Goal: Communication & Community: Participate in discussion

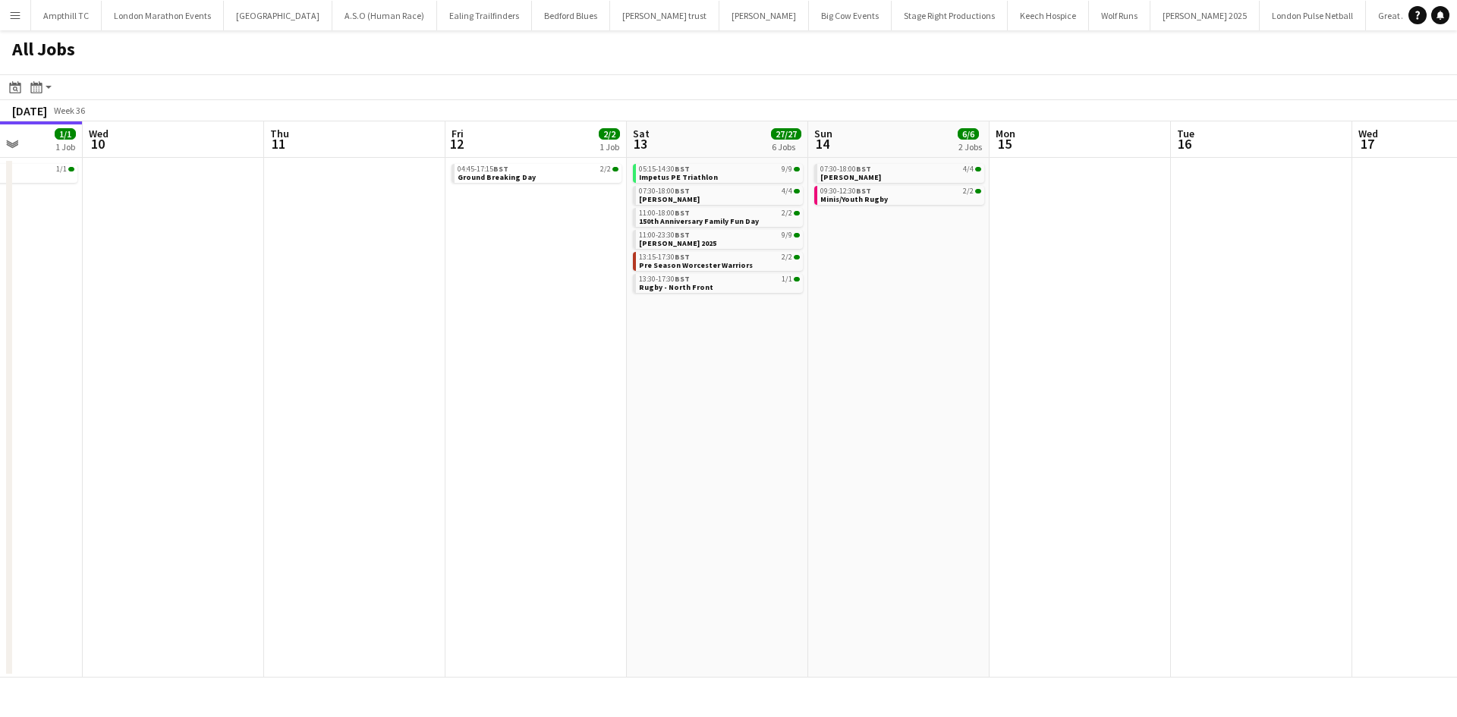
scroll to position [0, 667]
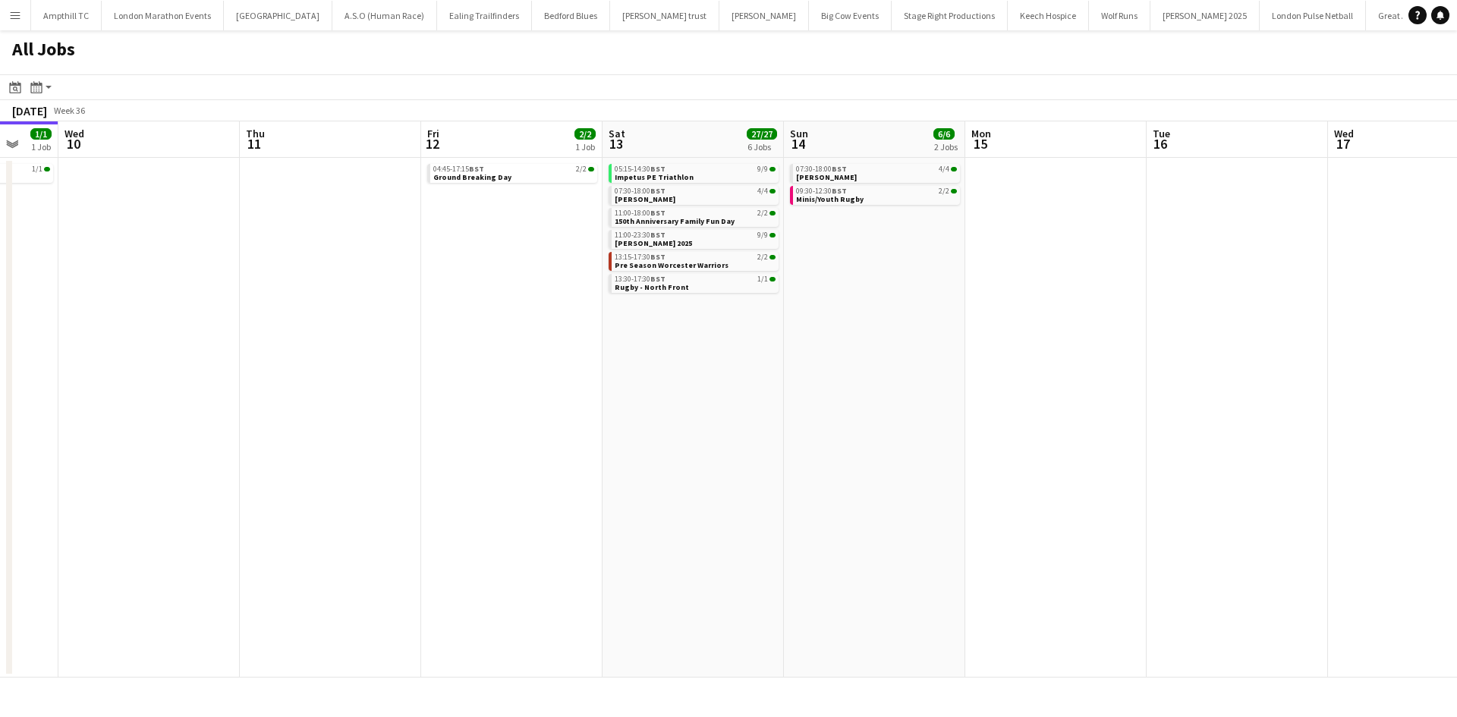
drag, startPoint x: 668, startPoint y: 480, endPoint x: 473, endPoint y: 499, distance: 196.0
click at [473, 499] on app-calendar-viewport "Sat 6 12/12 5 Jobs Sun 7 14/14 7 Jobs Mon 8 Tue 9 1/1 1 Job Wed 10 Thu 11 Fri 1…" at bounding box center [728, 399] width 1457 height 556
click at [543, 168] on div "04:45-17:15 BST 2/2" at bounding box center [513, 169] width 161 height 8
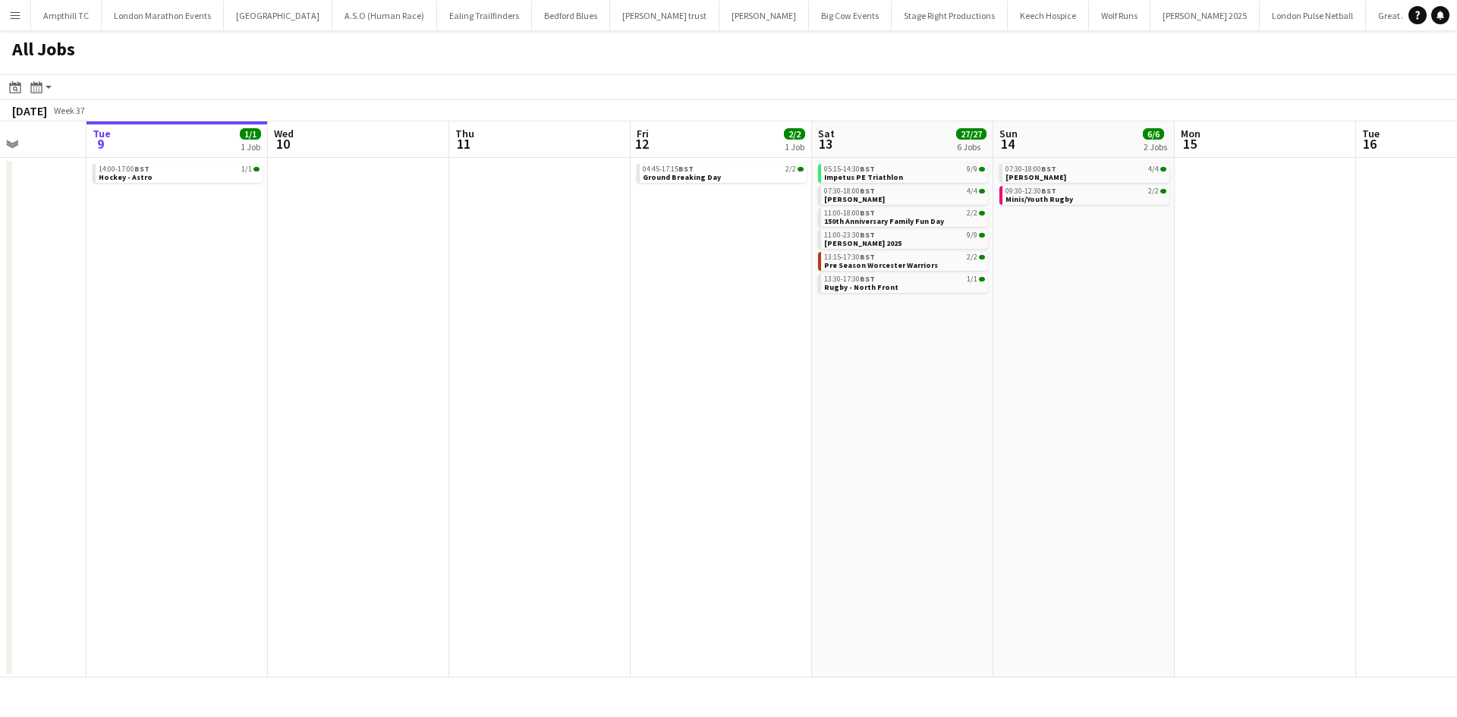
scroll to position [0, 606]
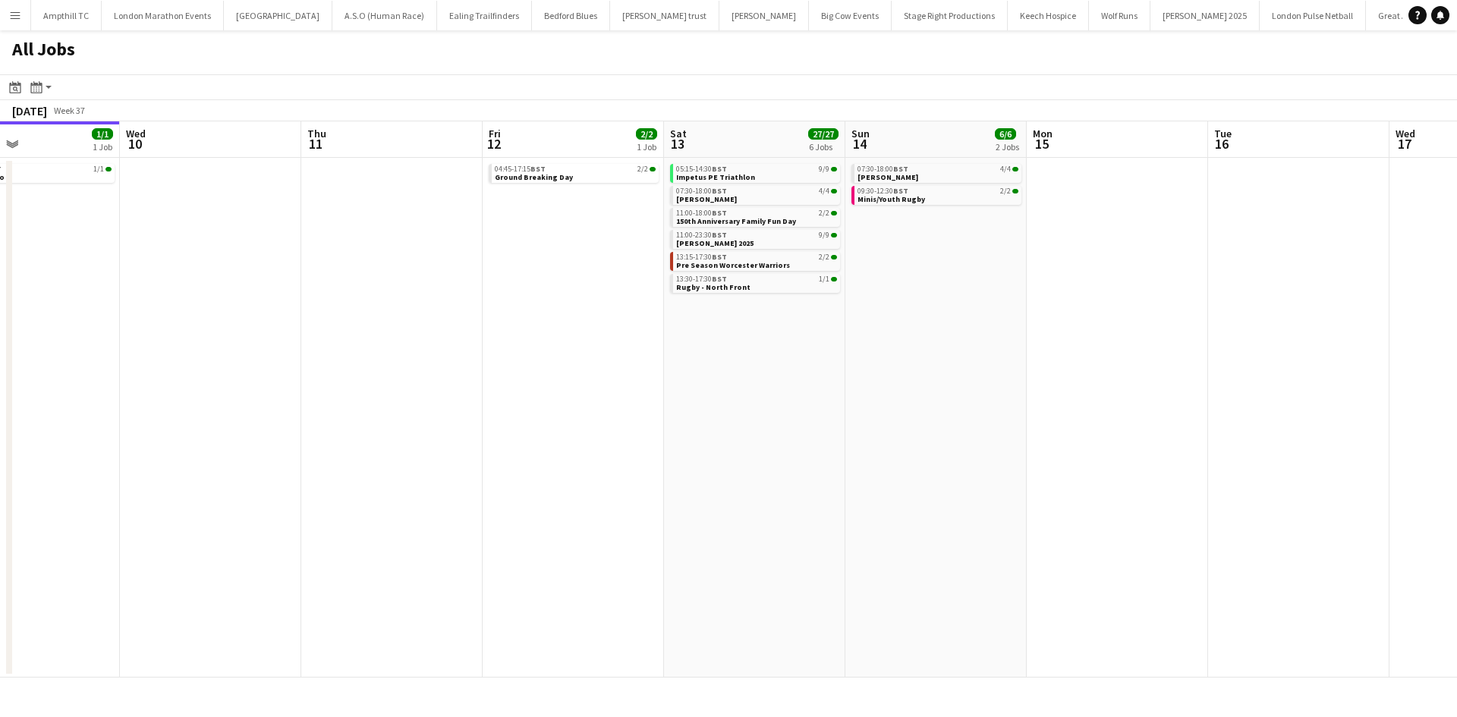
drag, startPoint x: 561, startPoint y: 291, endPoint x: 435, endPoint y: 301, distance: 126.4
click at [431, 307] on app-calendar-viewport "Sat 6 12/12 5 Jobs Sun 7 14/14 7 Jobs Mon 8 Tue 9 1/1 1 Job Wed 10 Thu 11 Fri 1…" at bounding box center [728, 399] width 1457 height 556
click at [776, 176] on link "05:15-14:30 BST 9/9 Impetus PE Triathlon" at bounding box center [756, 172] width 161 height 17
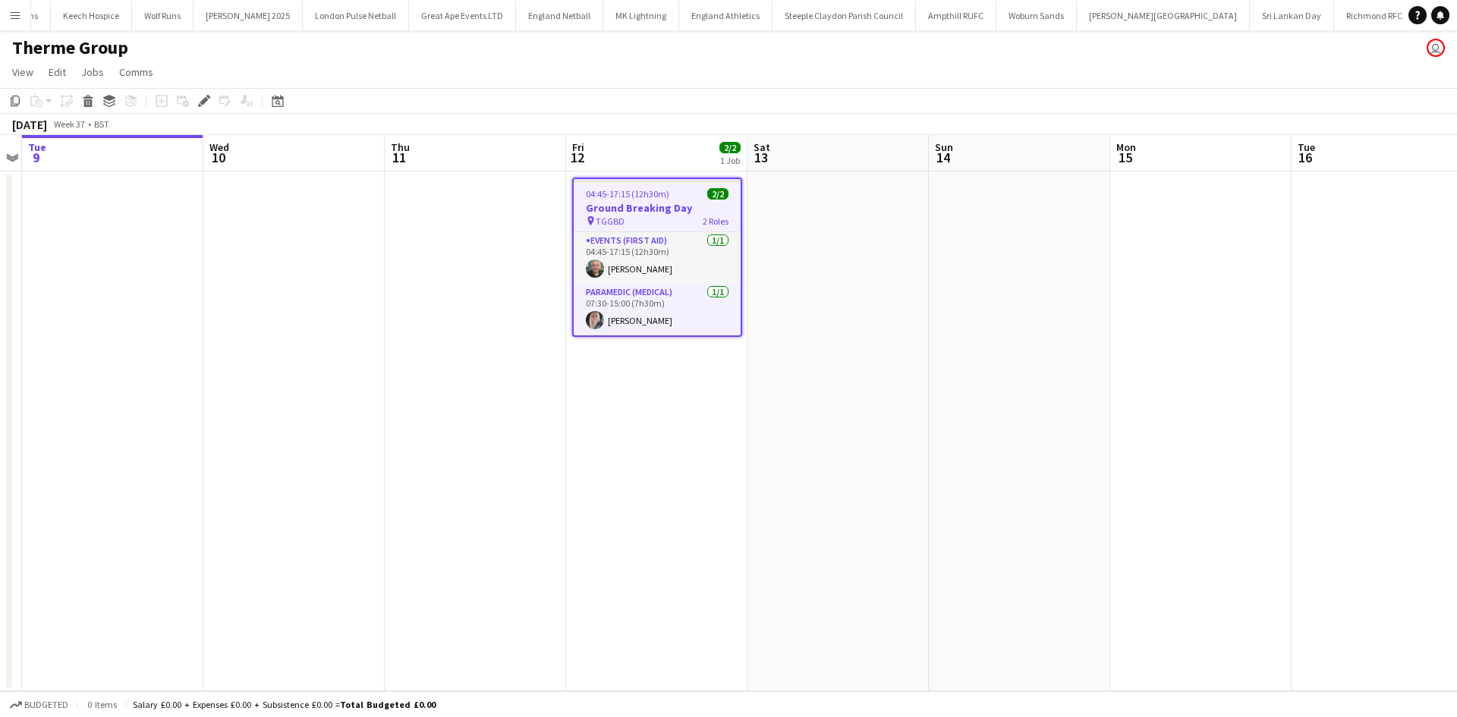
scroll to position [0, 981]
click at [631, 195] on span "04:45-17:15 (12h30m)" at bounding box center [627, 193] width 83 height 11
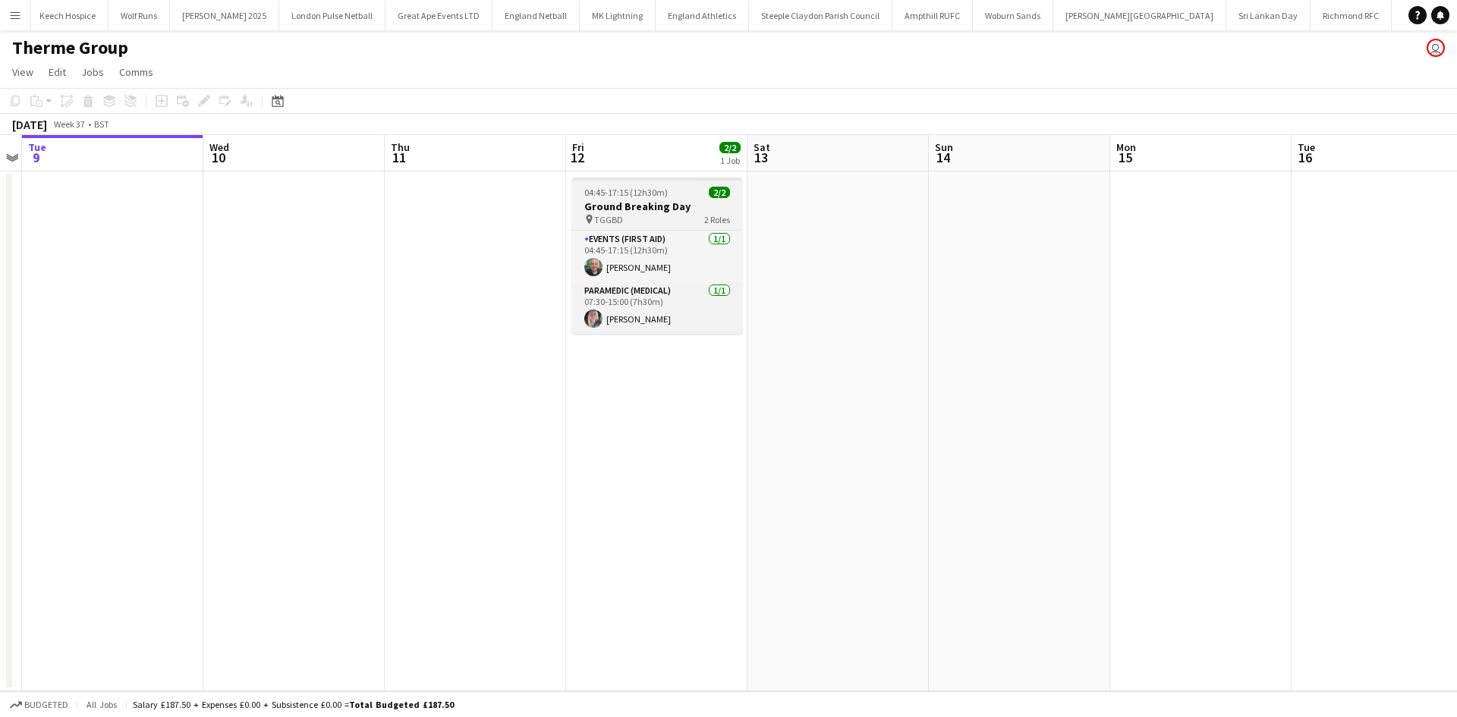
click at [631, 195] on span "04:45-17:15 (12h30m)" at bounding box center [625, 192] width 83 height 11
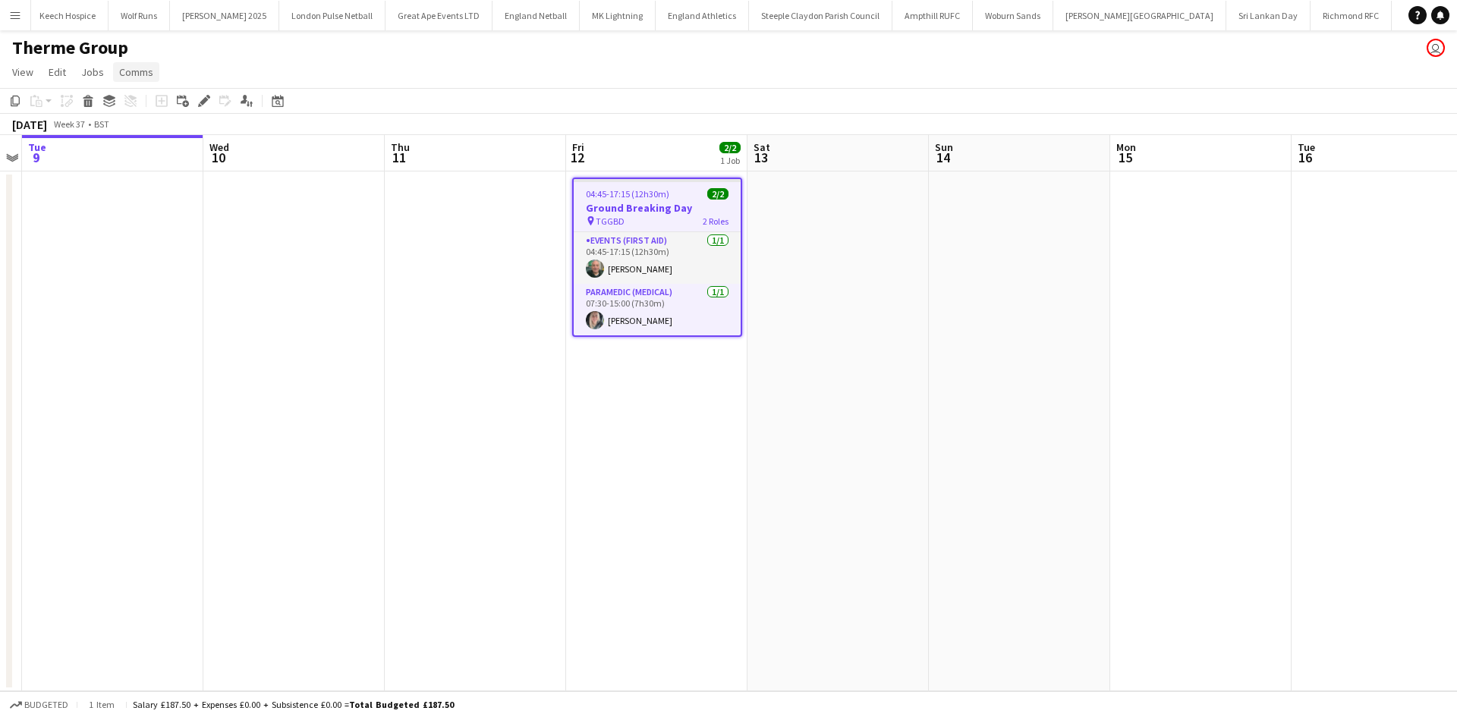
click at [142, 70] on span "Comms" at bounding box center [136, 72] width 34 height 14
click at [191, 139] on link "Create chat" at bounding box center [175, 137] width 126 height 32
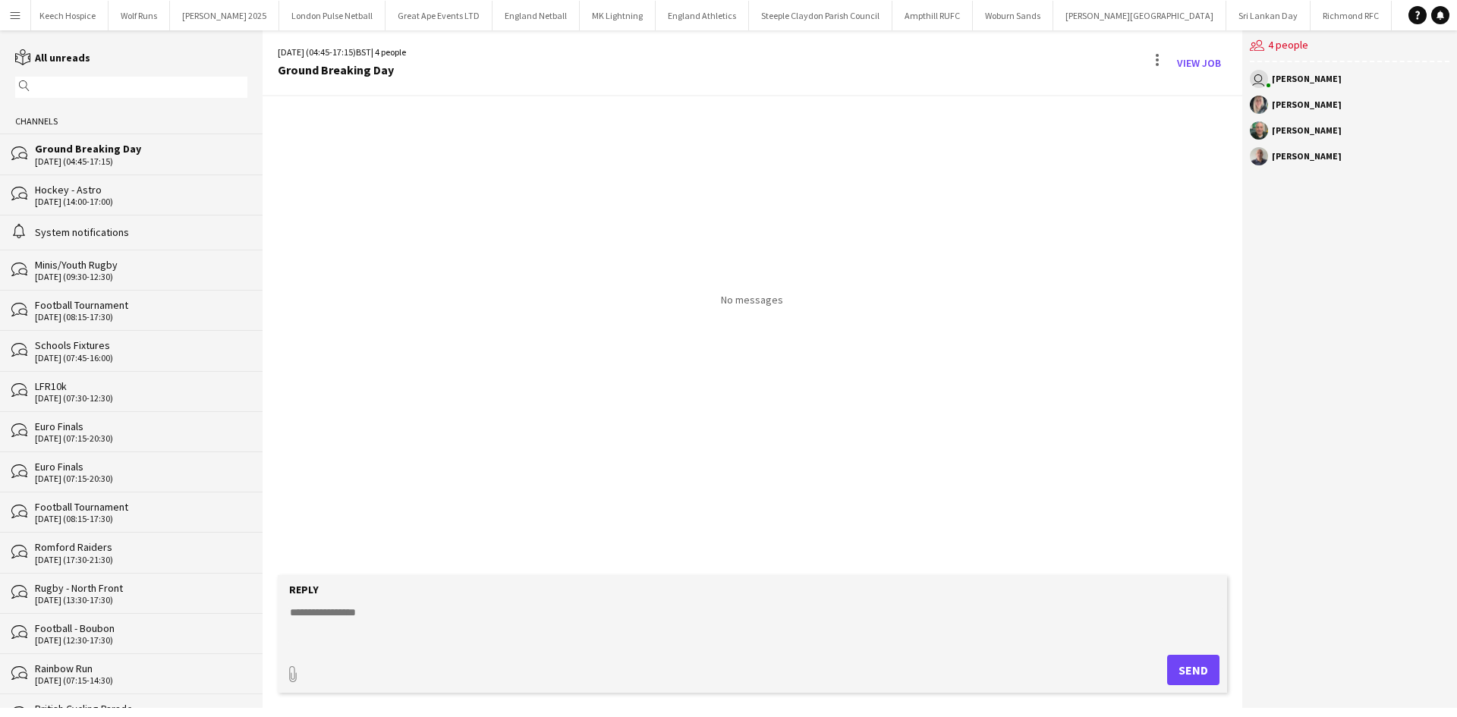
click at [480, 639] on textarea at bounding box center [755, 624] width 934 height 39
click at [447, 630] on textarea "**********" at bounding box center [755, 624] width 934 height 39
click at [446, 635] on textarea "**********" at bounding box center [755, 624] width 934 height 39
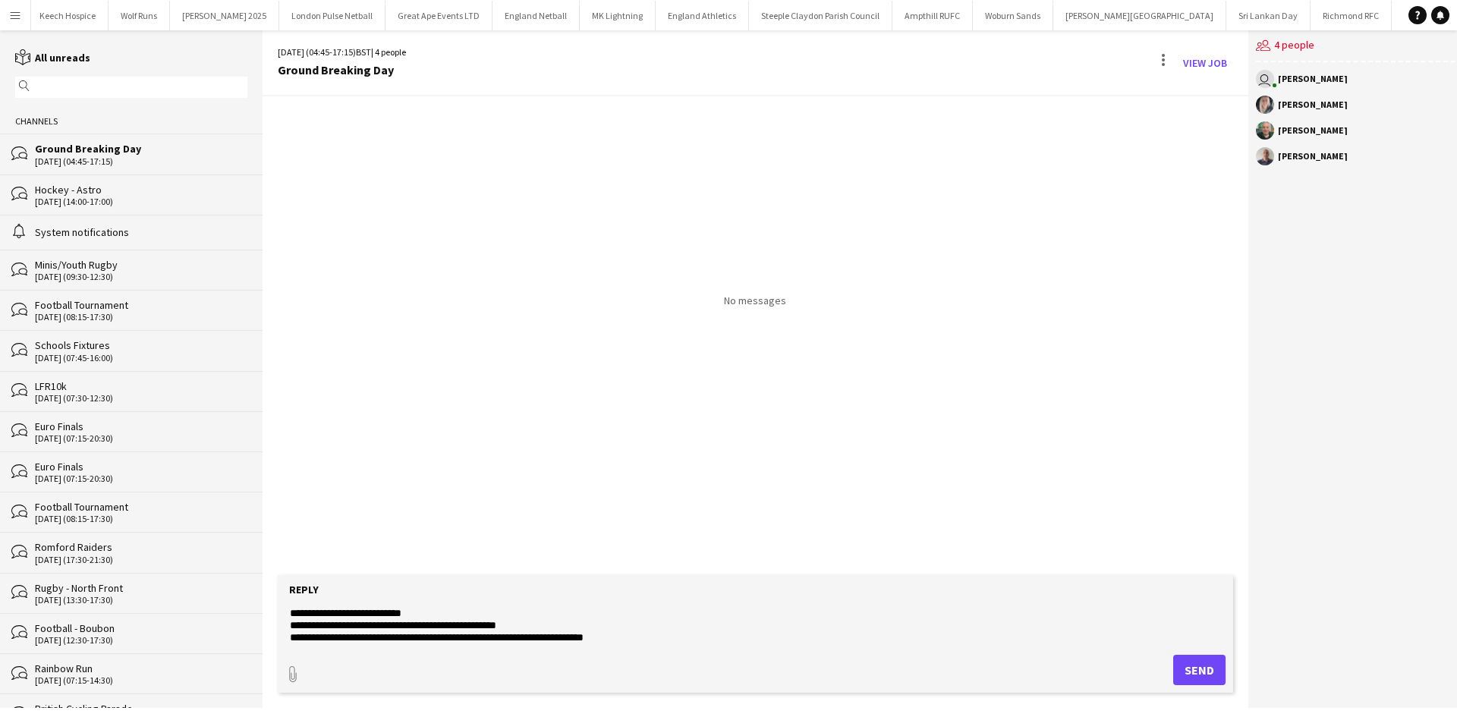
type textarea "**********"
click at [1180, 671] on button "Send" at bounding box center [1199, 670] width 52 height 30
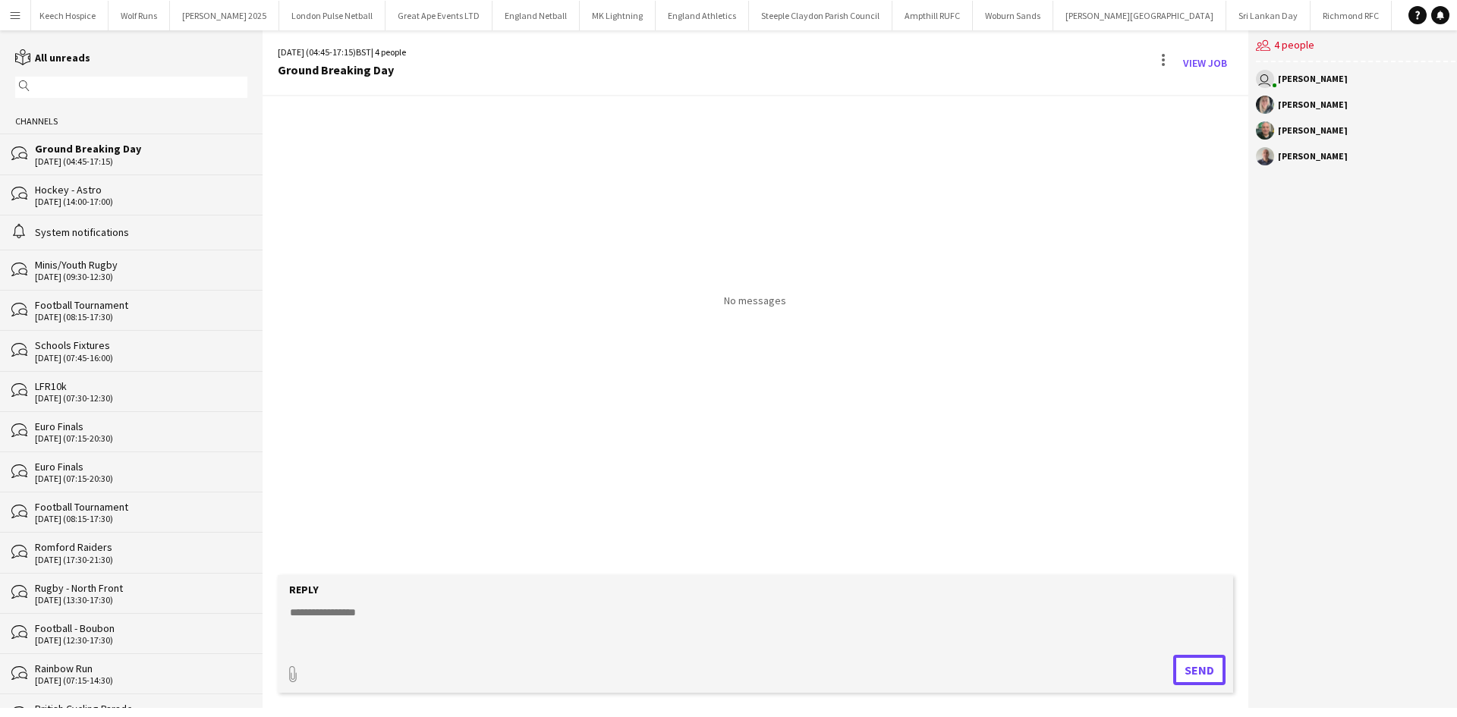
scroll to position [0, 0]
